Goal: Transaction & Acquisition: Purchase product/service

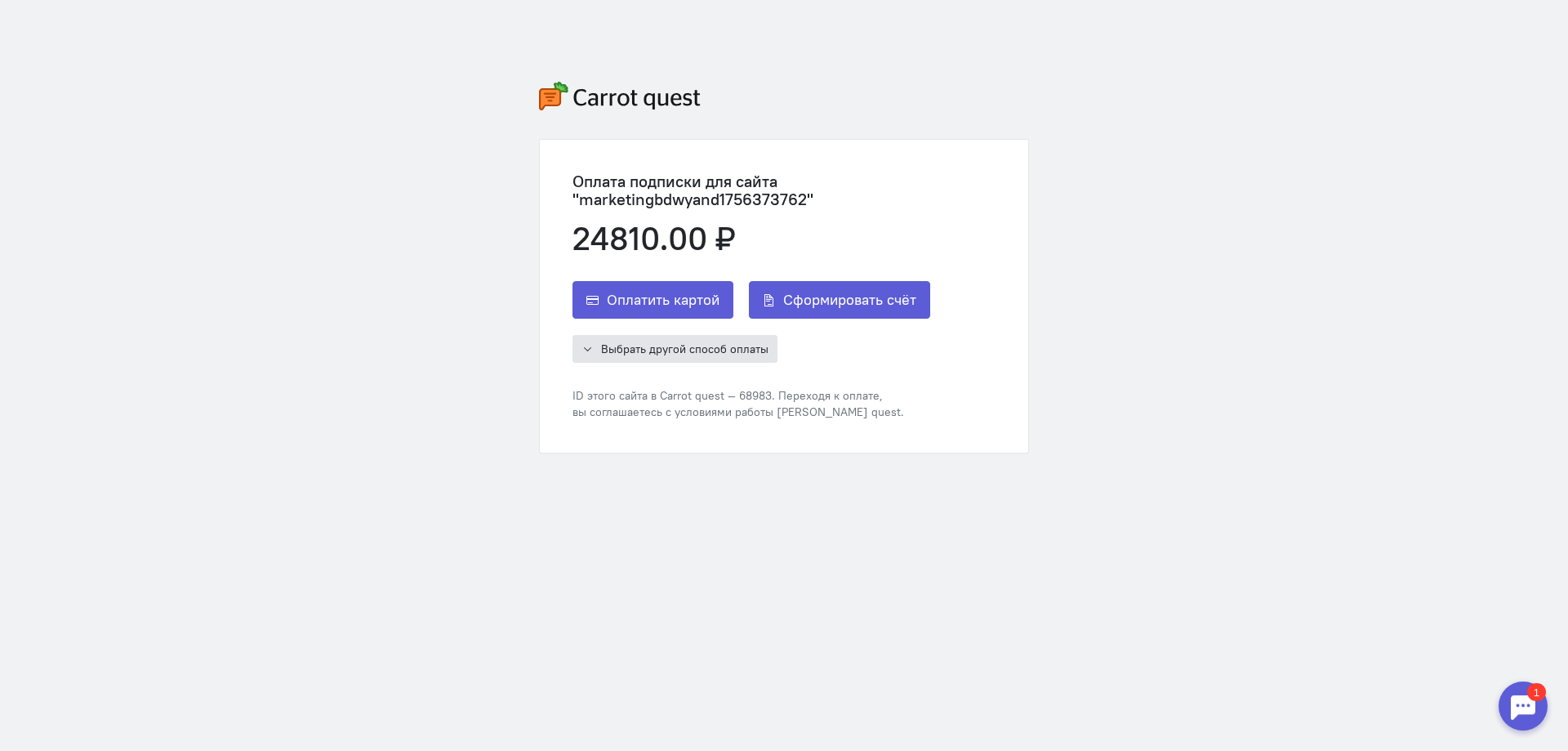
click at [722, 347] on span "Выбрать другой способ оплаты" at bounding box center [684, 348] width 167 height 14
click at [814, 309] on span "Сформировать счёт" at bounding box center [850, 299] width 133 height 20
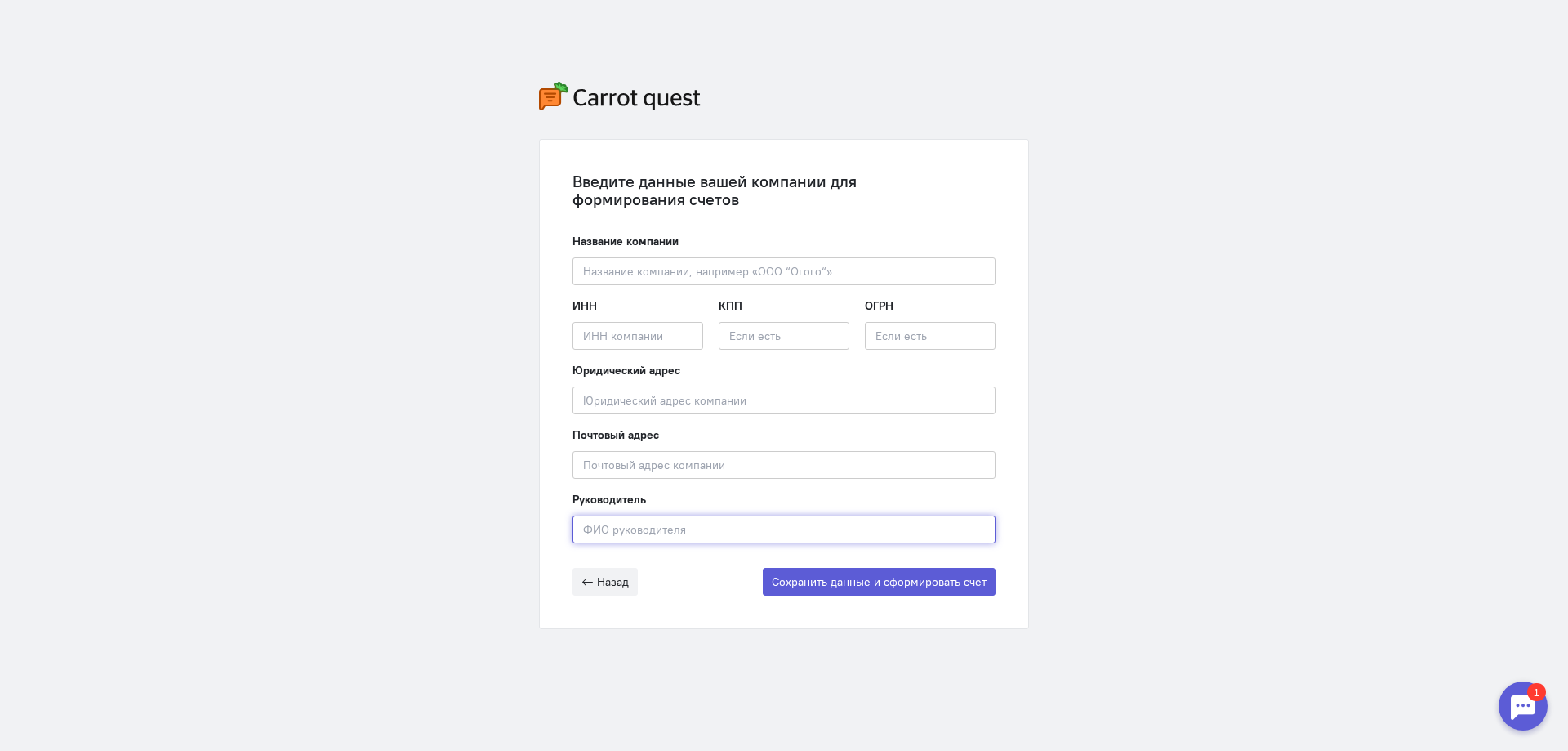
click at [623, 534] on input "text" at bounding box center [784, 529] width 423 height 28
paste input "[PERSON_NAME]"
type input "[PERSON_NAME]"
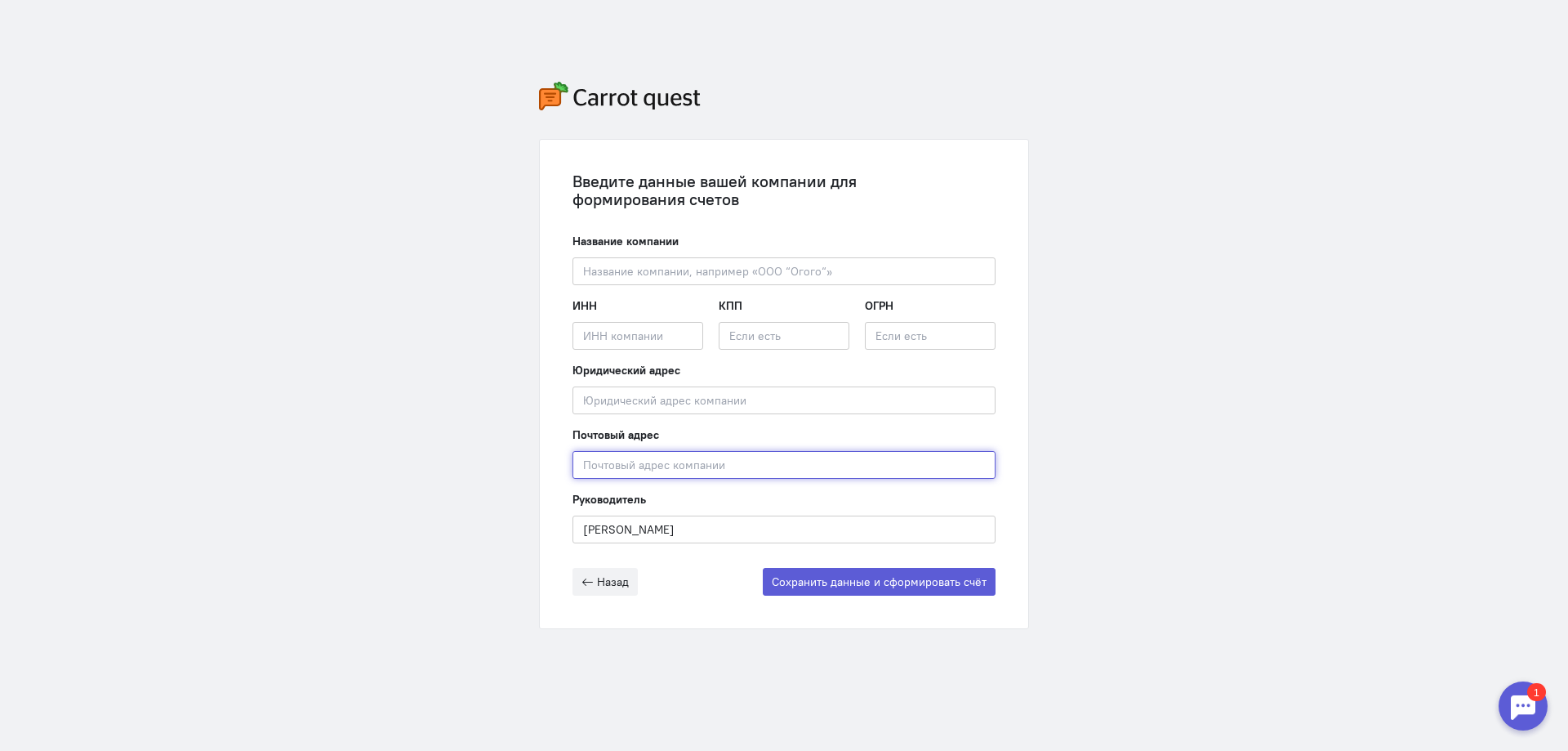
click at [608, 465] on input "text" at bounding box center [784, 464] width 423 height 28
paste input "692495, [GEOGRAPHIC_DATA], м.р-н [PERSON_NAME], с.п. [STREET_ADDRESS]"
type input "692495, [GEOGRAPHIC_DATA], м.р-н [PERSON_NAME], с.п. [STREET_ADDRESS]"
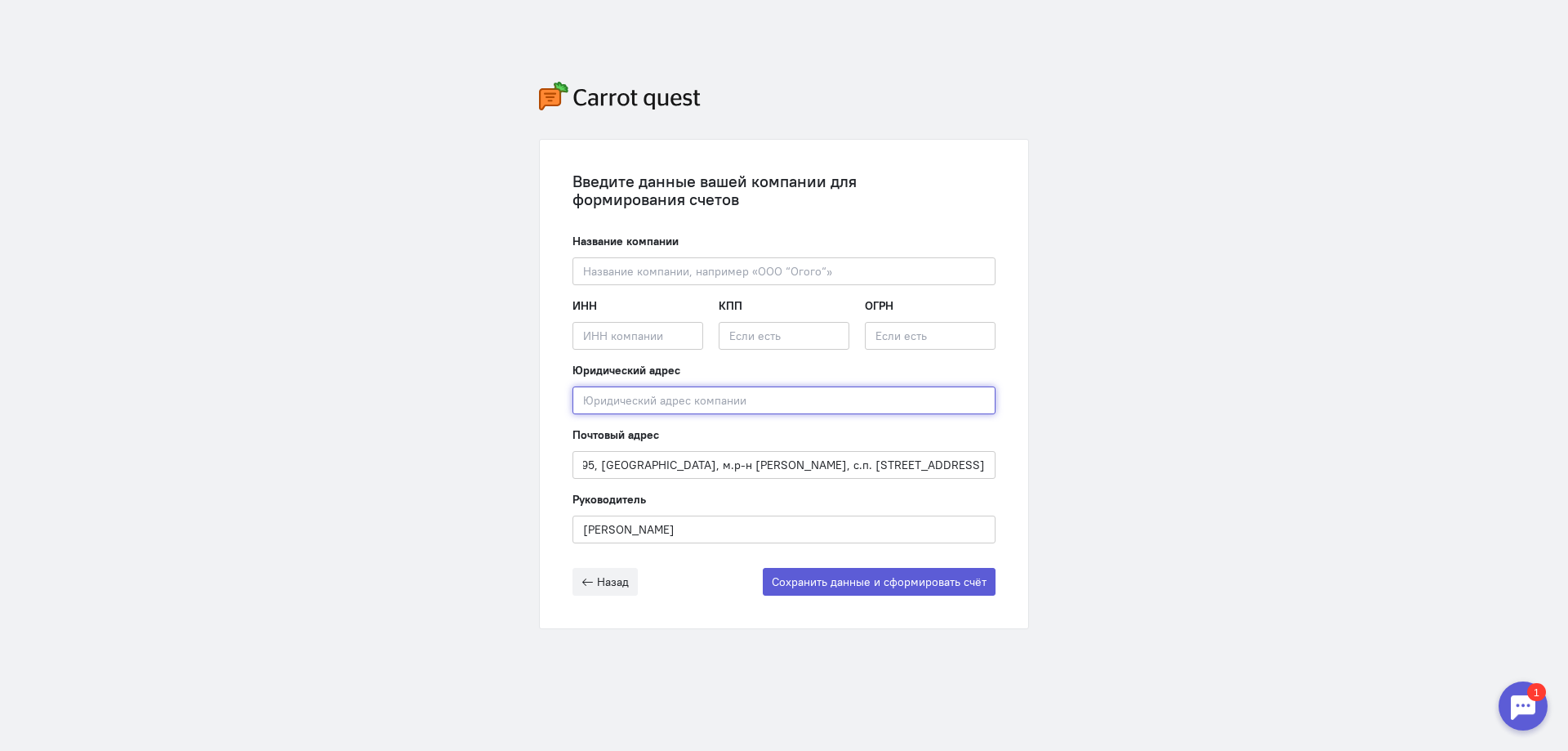
scroll to position [0, 0]
click at [622, 395] on input "text" at bounding box center [784, 400] width 423 height 28
paste input "692495, [GEOGRAPHIC_DATA], м.р-н [PERSON_NAME], с.п. [STREET_ADDRESS]"
type input "692495, [GEOGRAPHIC_DATA], м.р-н [PERSON_NAME], с.п. [STREET_ADDRESS]"
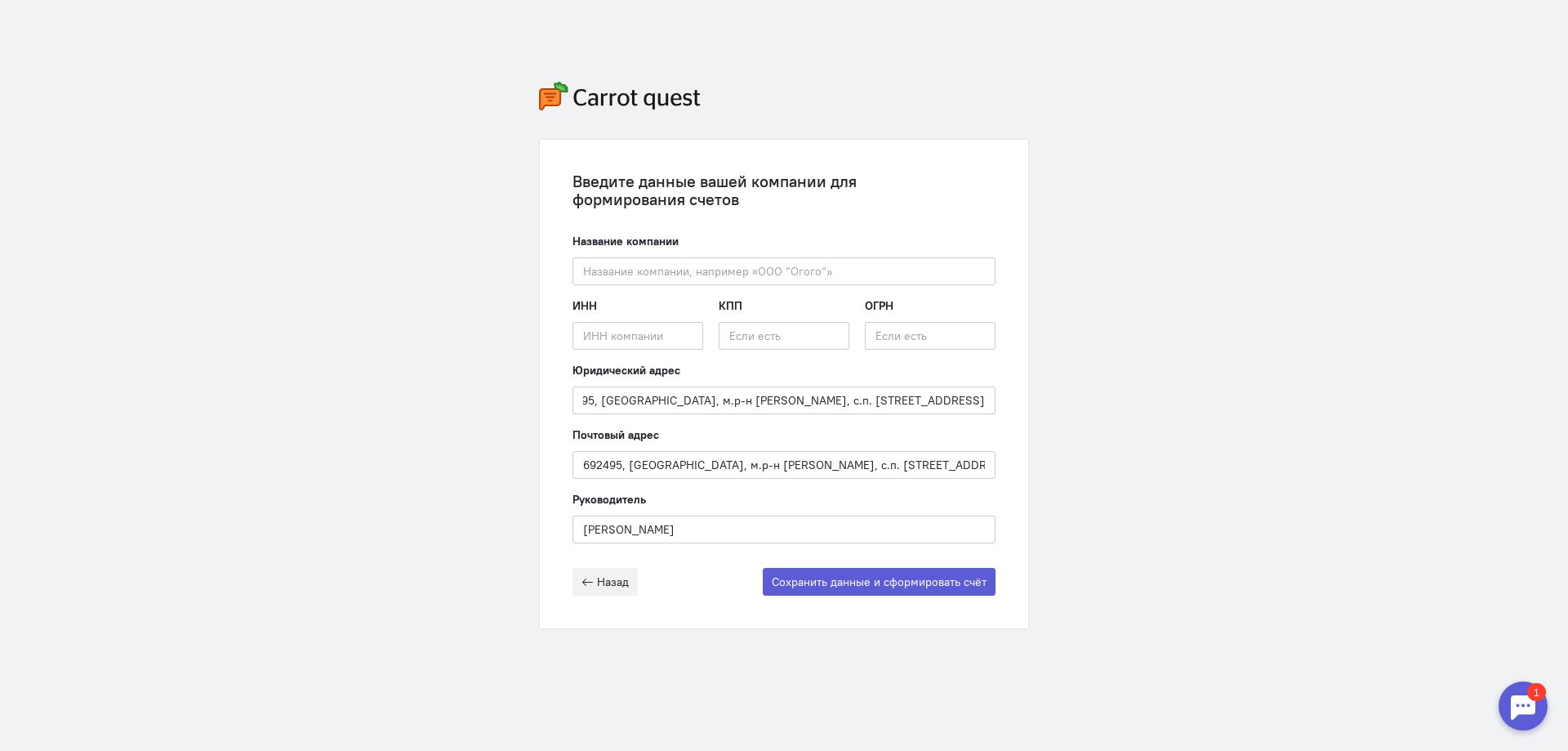
scroll to position [0, 0]
click at [609, 334] on input "text" at bounding box center [638, 336] width 130 height 28
paste input "2502068599"
type input "2502068599"
click at [736, 326] on input "text" at bounding box center [784, 336] width 130 height 28
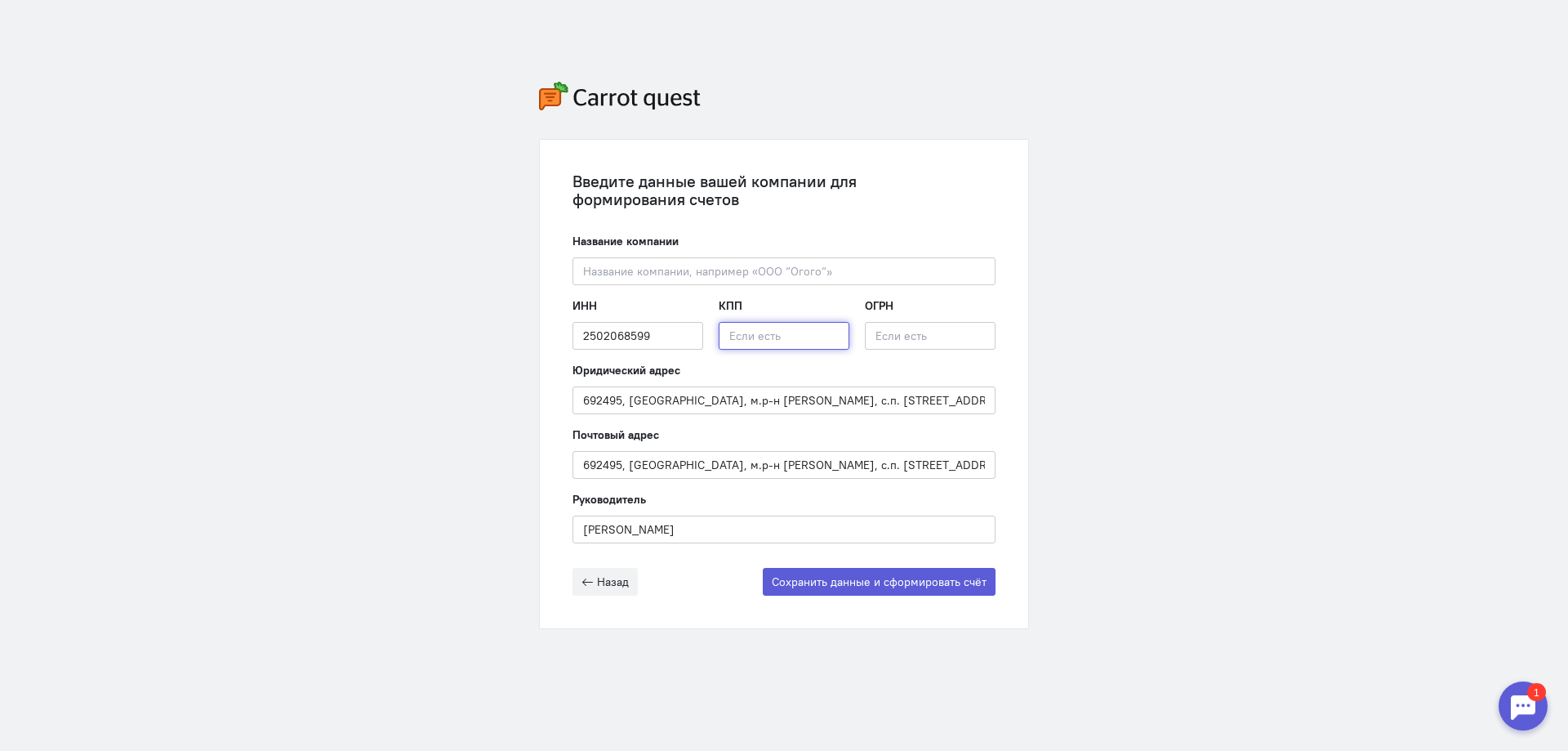
paste input "250201001"
type input "250201001"
drag, startPoint x: 904, startPoint y: 350, endPoint x: 906, endPoint y: 342, distance: 8.2
click at [904, 348] on div "ИНН 2502068599 Введите ИНН компании КПП 250201001 ОГРН" at bounding box center [784, 329] width 423 height 64
click at [905, 338] on input "text" at bounding box center [930, 336] width 130 height 28
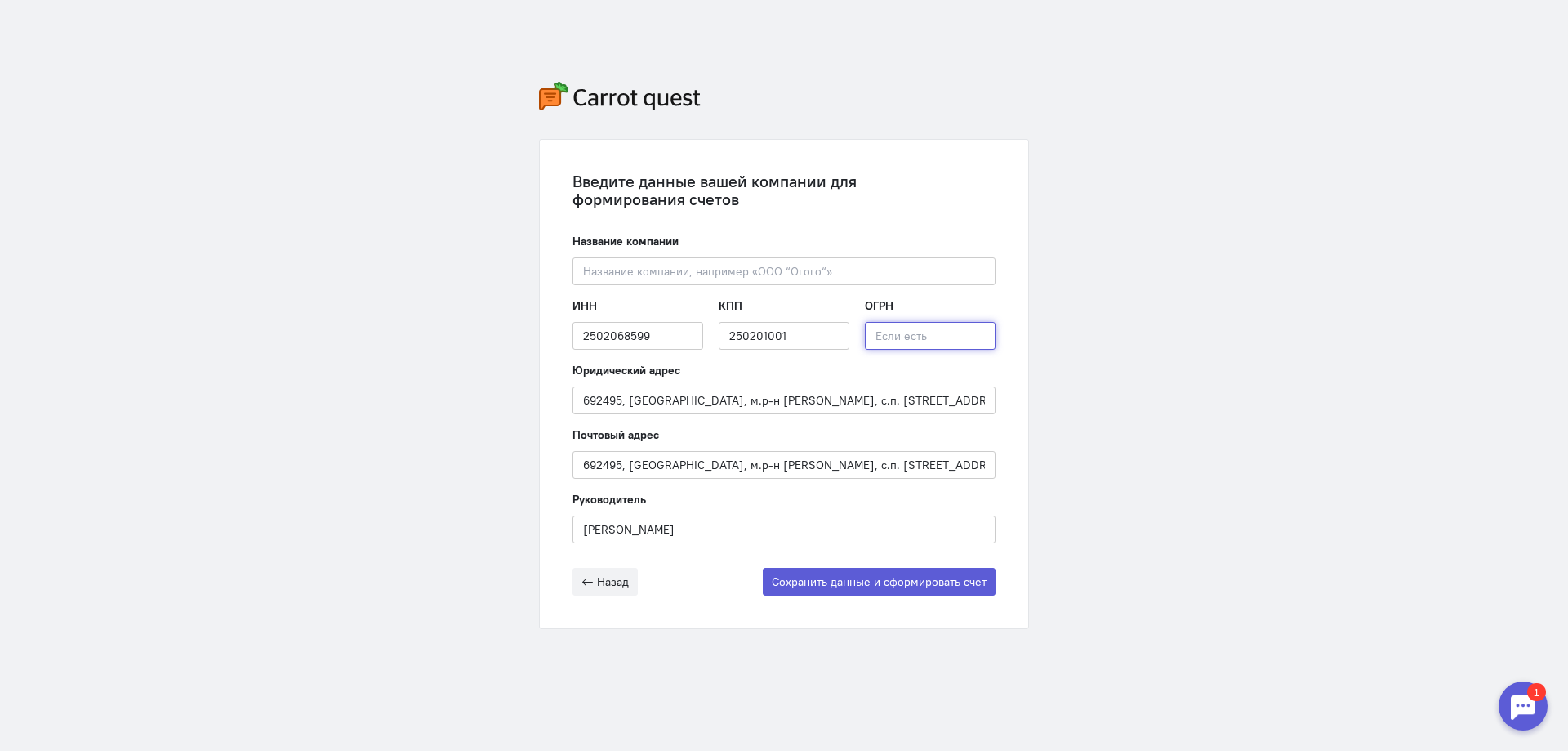
paste input "1222500014846"
type input "1222500014846"
click at [658, 250] on div "Название компании Введите название компании" at bounding box center [784, 259] width 423 height 52
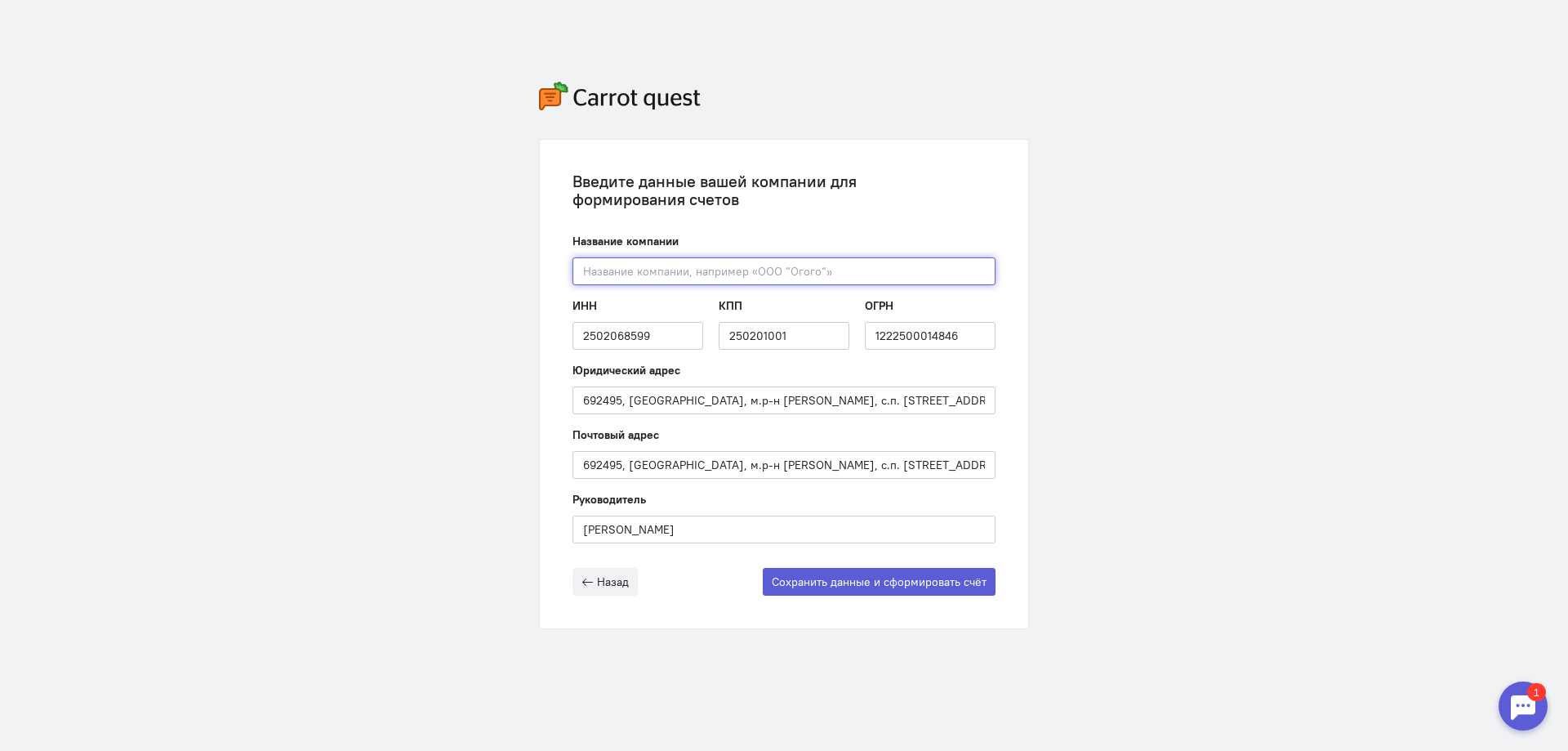
click at [668, 264] on input "text" at bounding box center [784, 271] width 423 height 28
paste input "ООО "СЗ БИЛДИНГ ДС""
type input "ООО "СЗ БИЛДИНГ ДС""
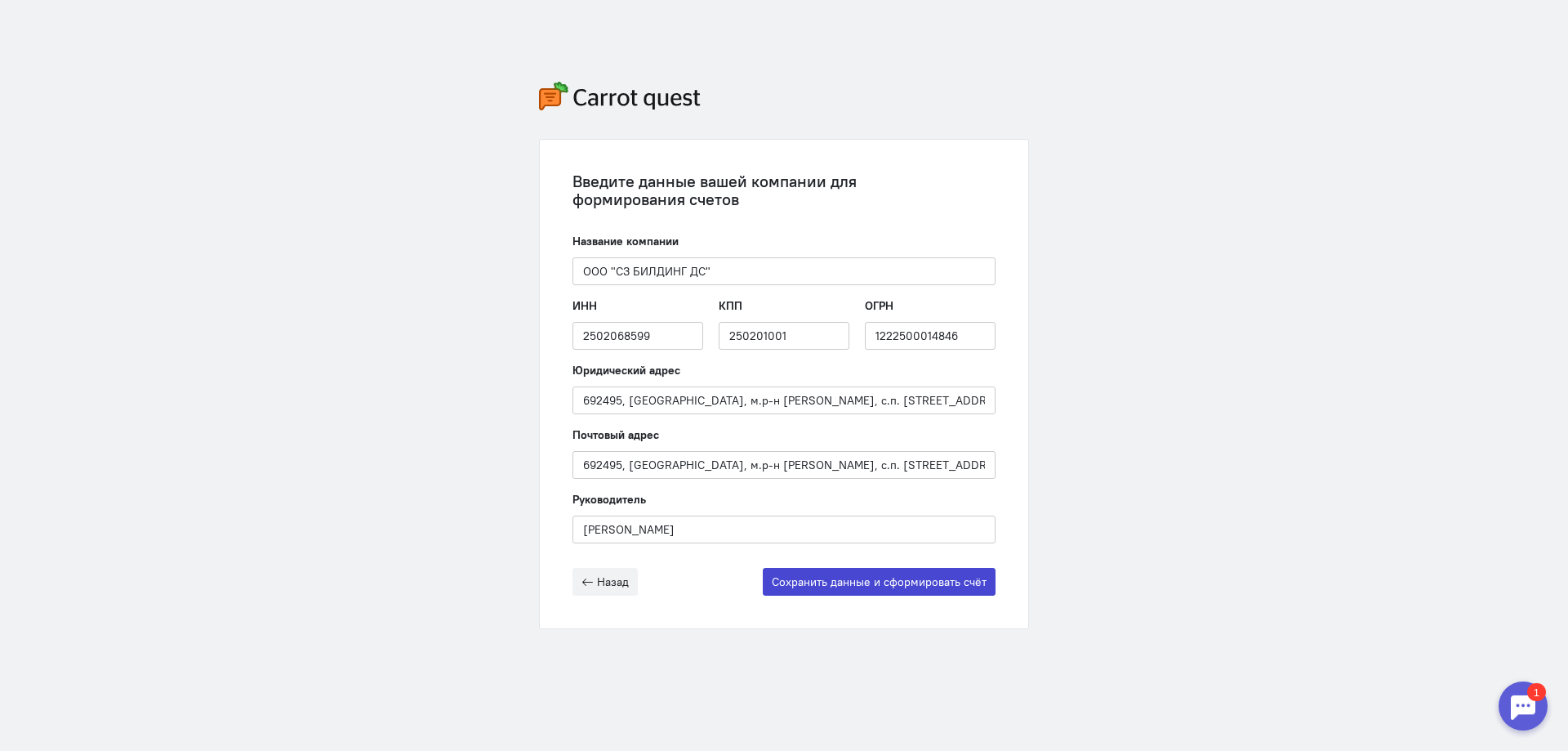
click at [840, 585] on button "Сохранить данные и сформировать счёт" at bounding box center [879, 581] width 233 height 28
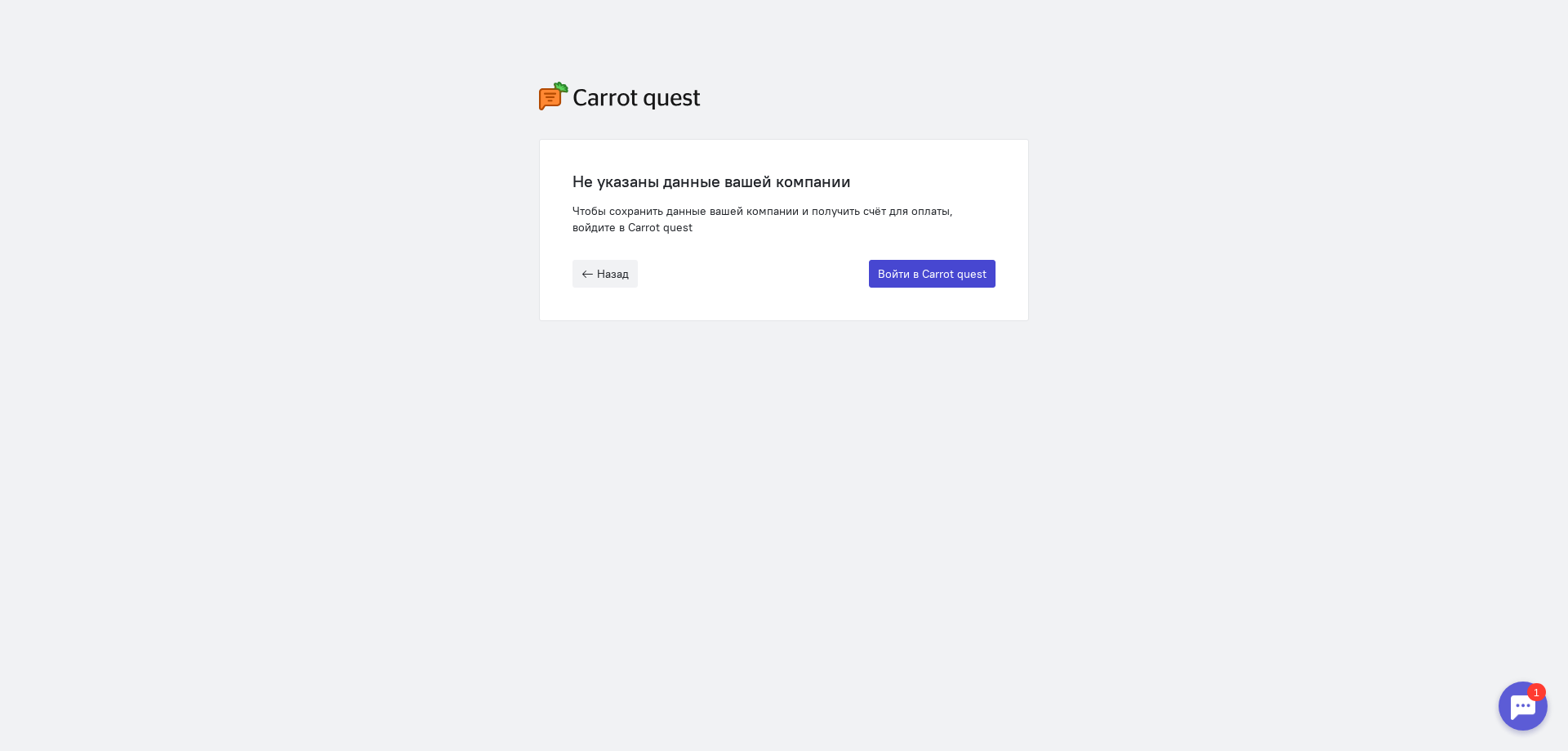
click at [894, 269] on button "Войти в Carrot quest" at bounding box center [933, 273] width 127 height 28
